Goal: Task Accomplishment & Management: Complete application form

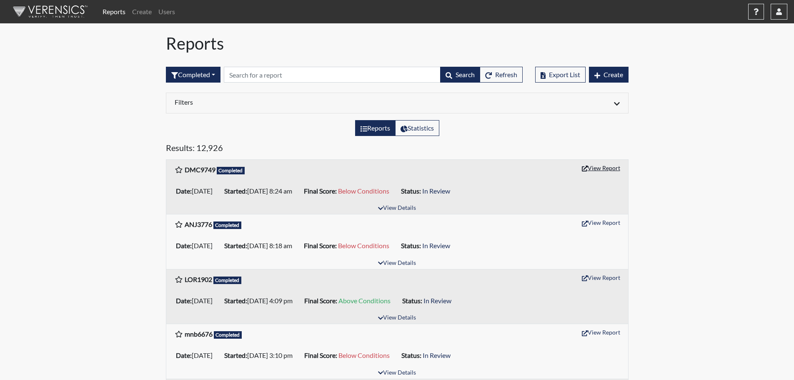
click at [605, 167] on button "View Report" at bounding box center [601, 167] width 46 height 13
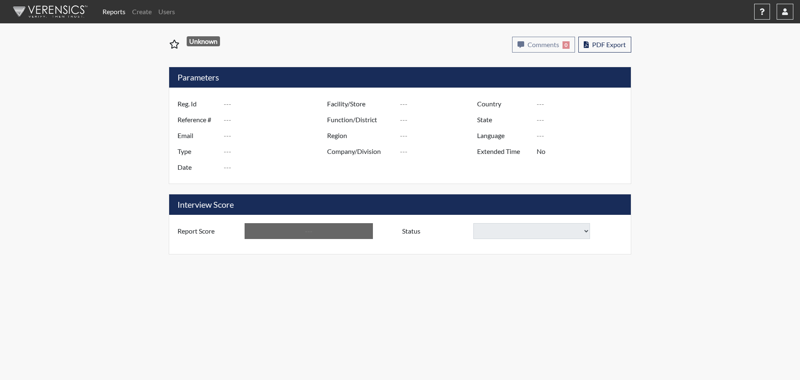
type input "DMC9749"
type input "51090"
type input "---"
type input "Corrections Pre-Employment"
type input "[DATE]"
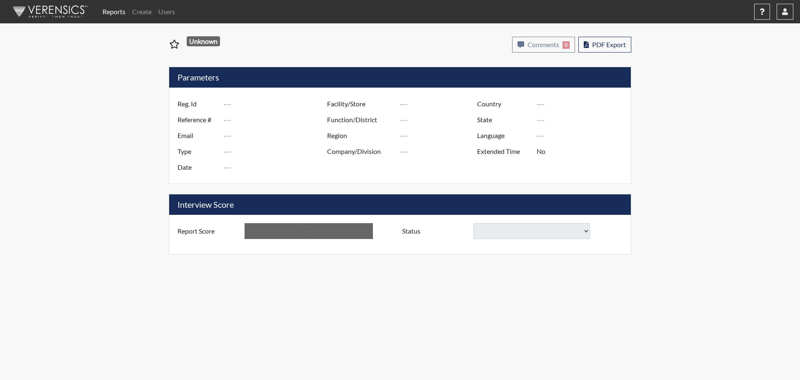
type input "Treutlen PDC"
type input "[GEOGRAPHIC_DATA]"
type input "[US_STATE]"
type input "English"
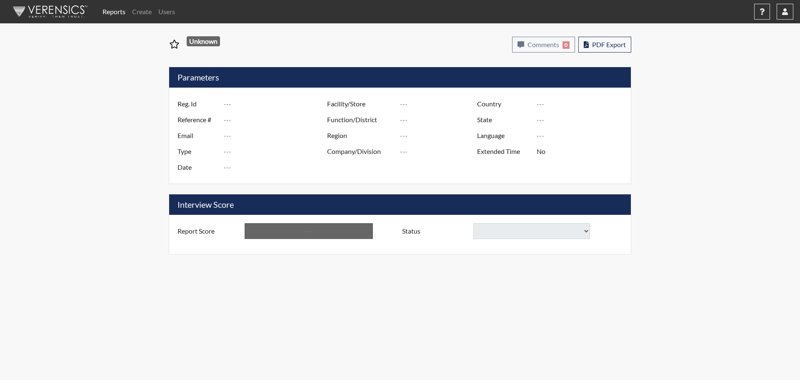
type input "Below Conditions"
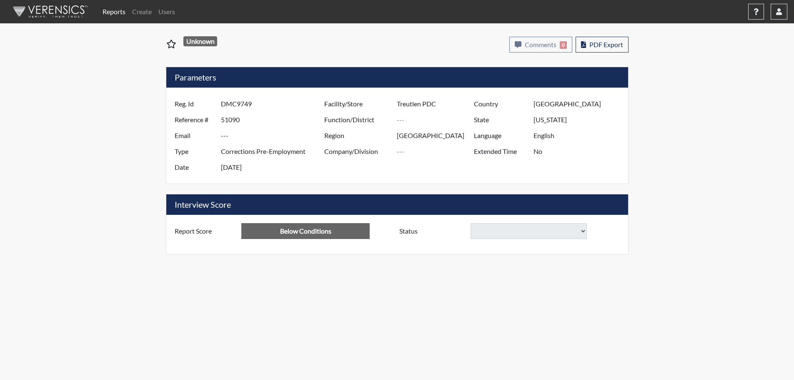
select select
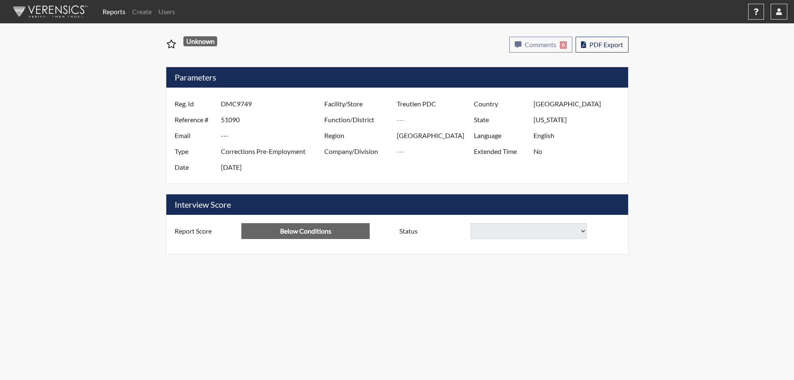
select select
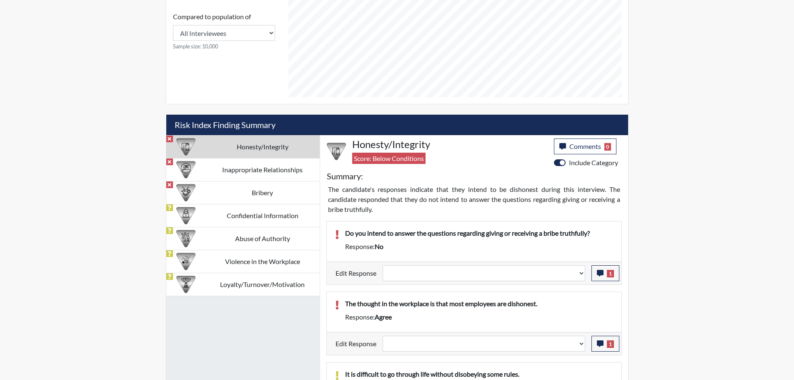
scroll to position [417, 0]
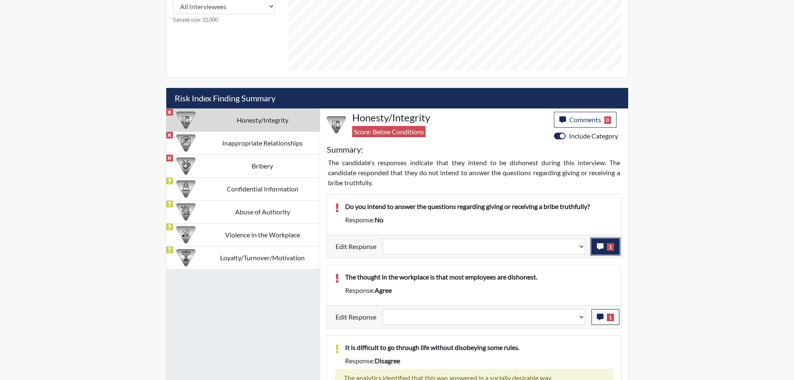
click at [602, 246] on icon "button" at bounding box center [600, 246] width 7 height 7
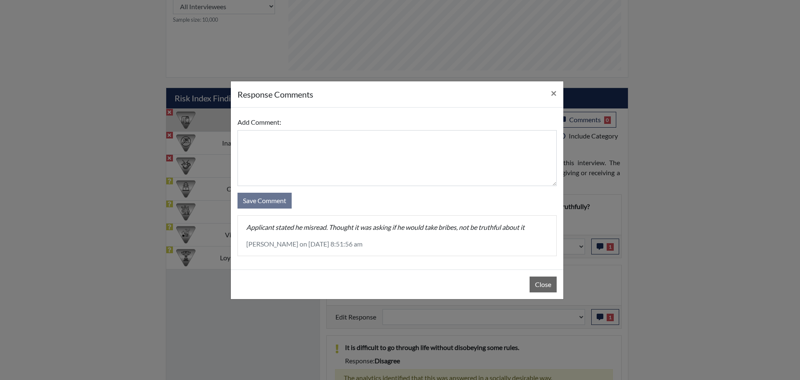
click at [557, 275] on div "Close" at bounding box center [397, 284] width 333 height 30
click at [543, 281] on button "Close" at bounding box center [543, 284] width 27 height 16
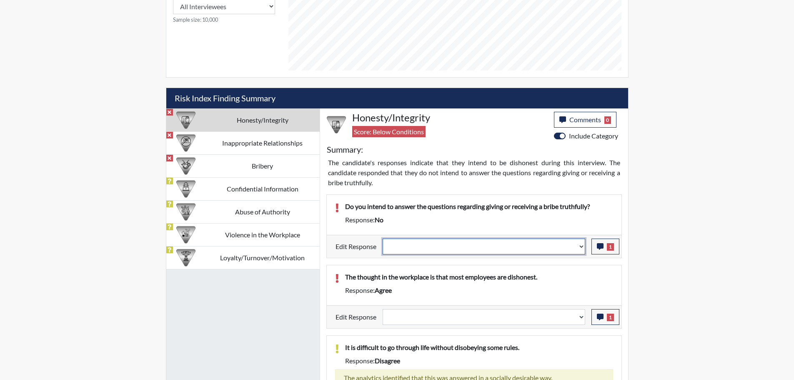
click at [584, 247] on select "Question is not relevant. Results will be updated. Reasonable explanation provi…" at bounding box center [484, 246] width 203 height 16
select select "reasonable-explanation-provided"
click at [383, 238] on select "Question is not relevant. Results will be updated. Reasonable explanation provi…" at bounding box center [484, 246] width 203 height 16
select select
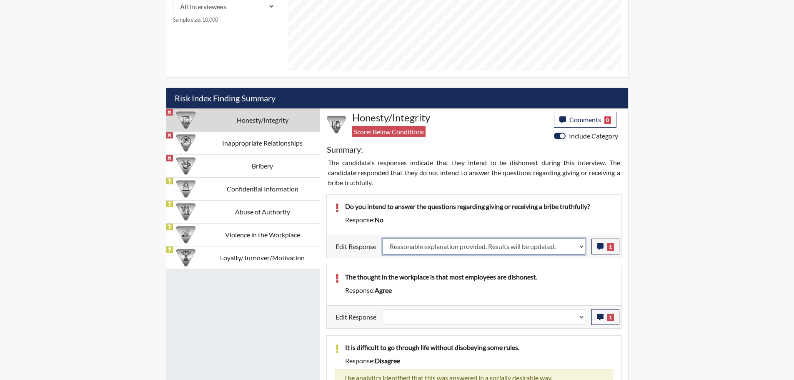
select select
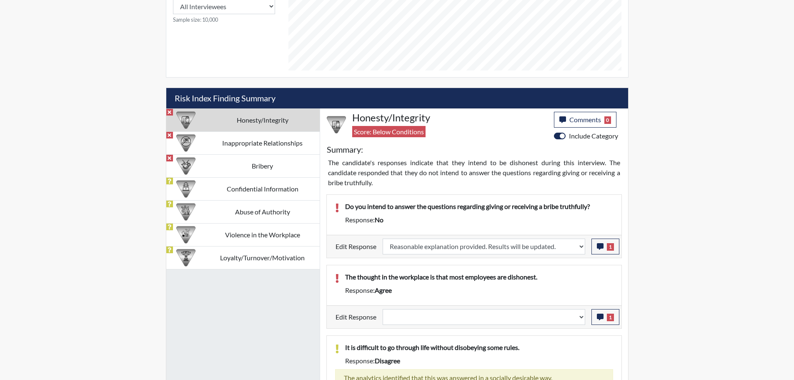
select select
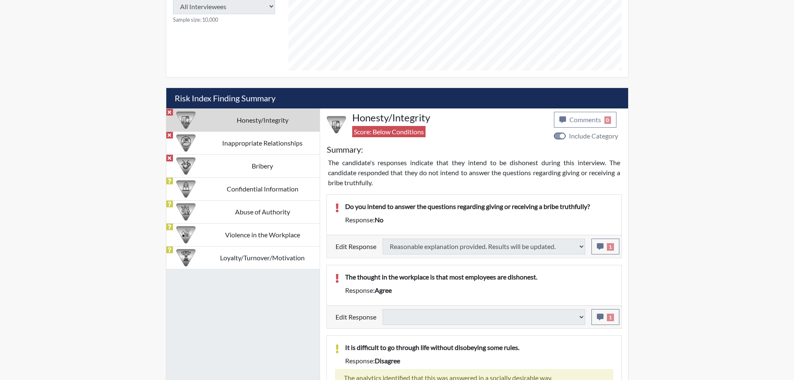
select select
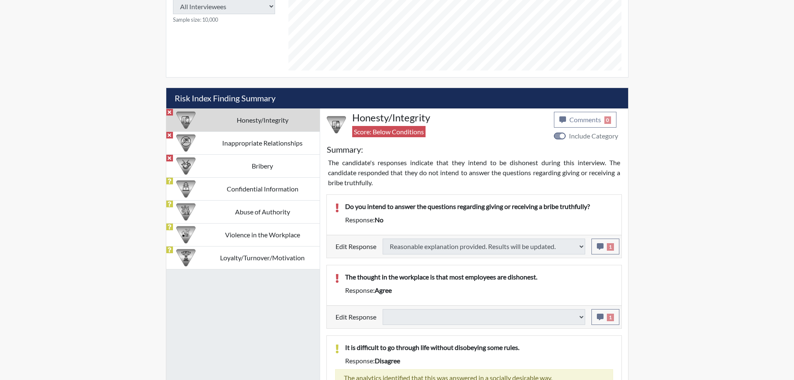
select select
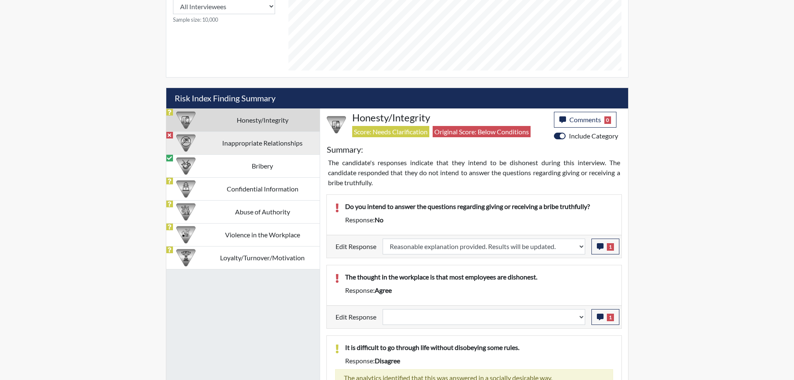
scroll to position [138, 346]
click at [276, 148] on td "Inappropriate Relationships" at bounding box center [263, 142] width 114 height 23
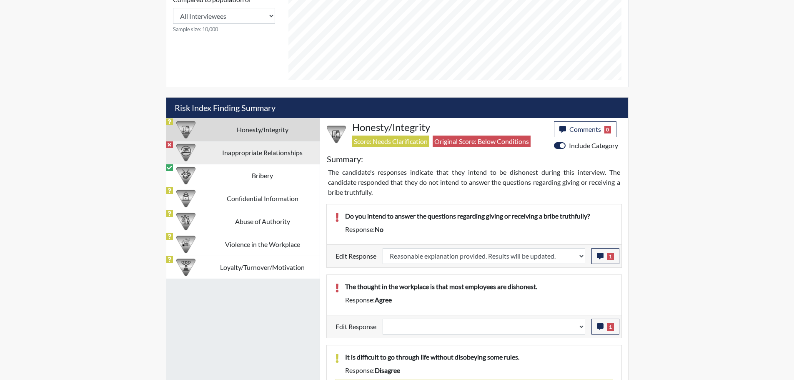
select select
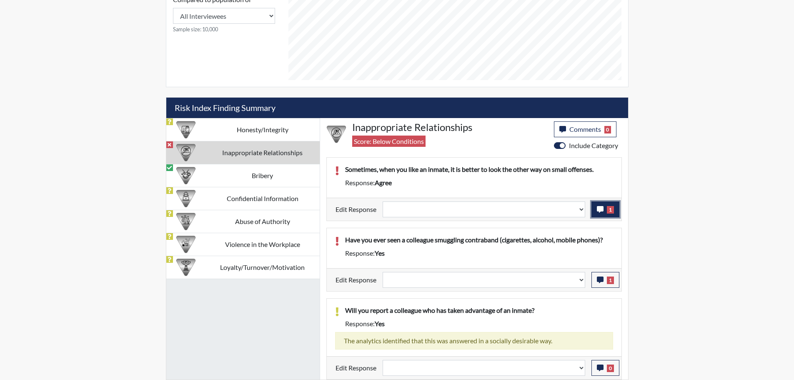
click at [602, 210] on icon "button" at bounding box center [600, 209] width 7 height 7
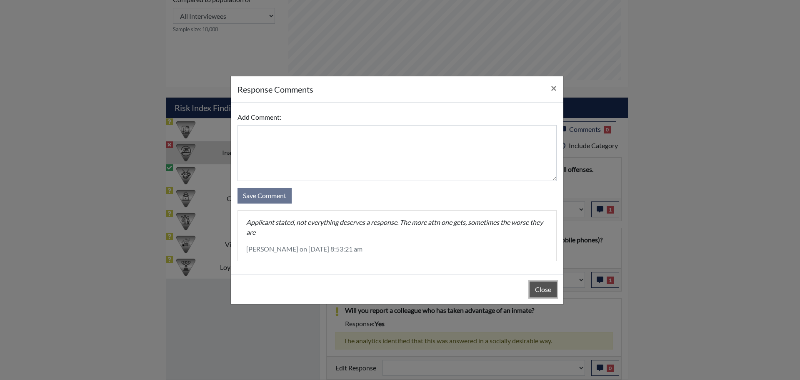
click at [545, 292] on button "Close" at bounding box center [543, 289] width 27 height 16
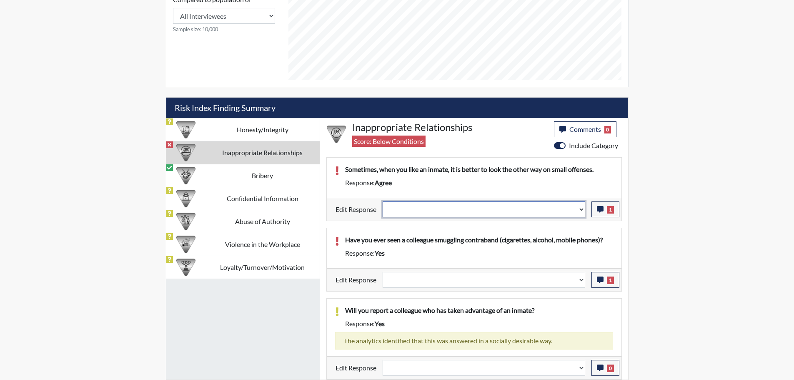
click at [581, 210] on select "Question is not relevant. Results will be updated. Reasonable explanation provi…" at bounding box center [484, 209] width 203 height 16
select select "reasonable-explanation-provided"
click at [383, 201] on select "Question is not relevant. Results will be updated. Reasonable explanation provi…" at bounding box center [484, 209] width 203 height 16
select select
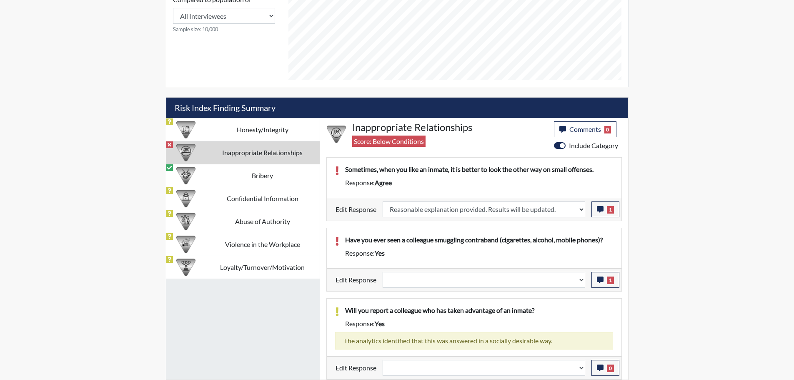
select select
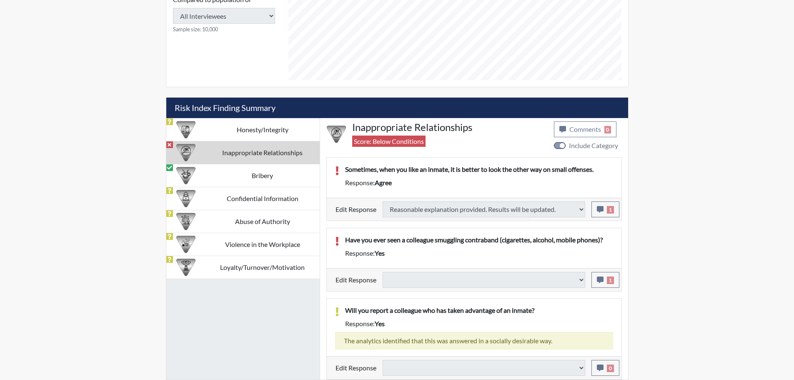
type input "Above Conditions"
select select
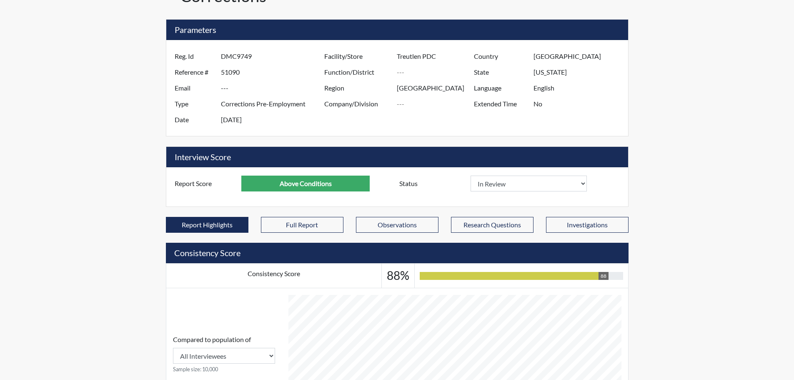
scroll to position [0, 0]
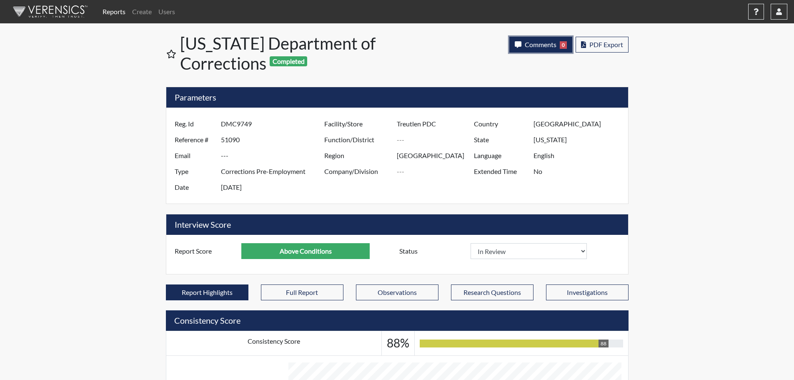
click at [545, 42] on span "Comments" at bounding box center [541, 44] width 32 height 8
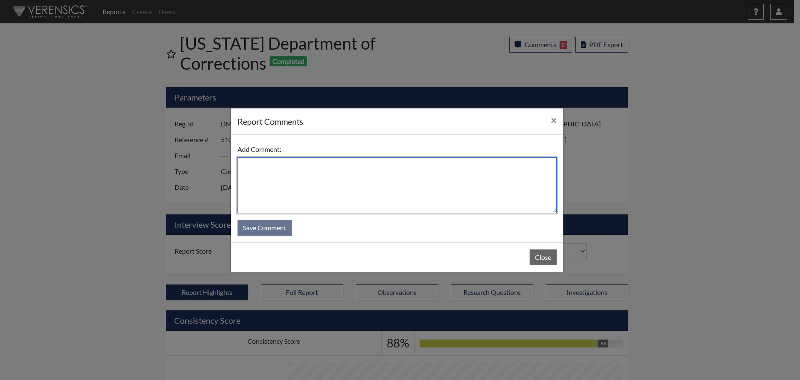
click at [440, 179] on textarea at bounding box center [397, 185] width 319 height 56
type textarea "SL 9/4/25"
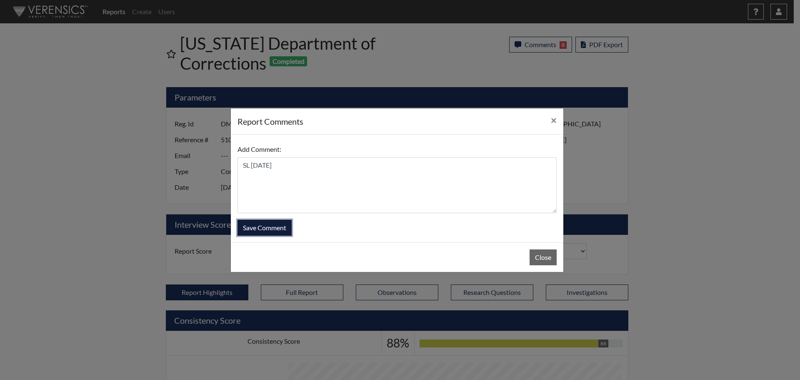
click at [281, 228] on button "Save Comment" at bounding box center [265, 228] width 54 height 16
select select
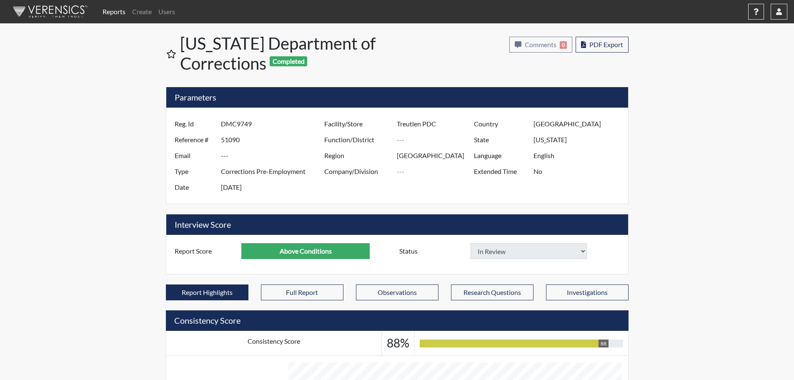
select select
